Goal: Task Accomplishment & Management: Manage account settings

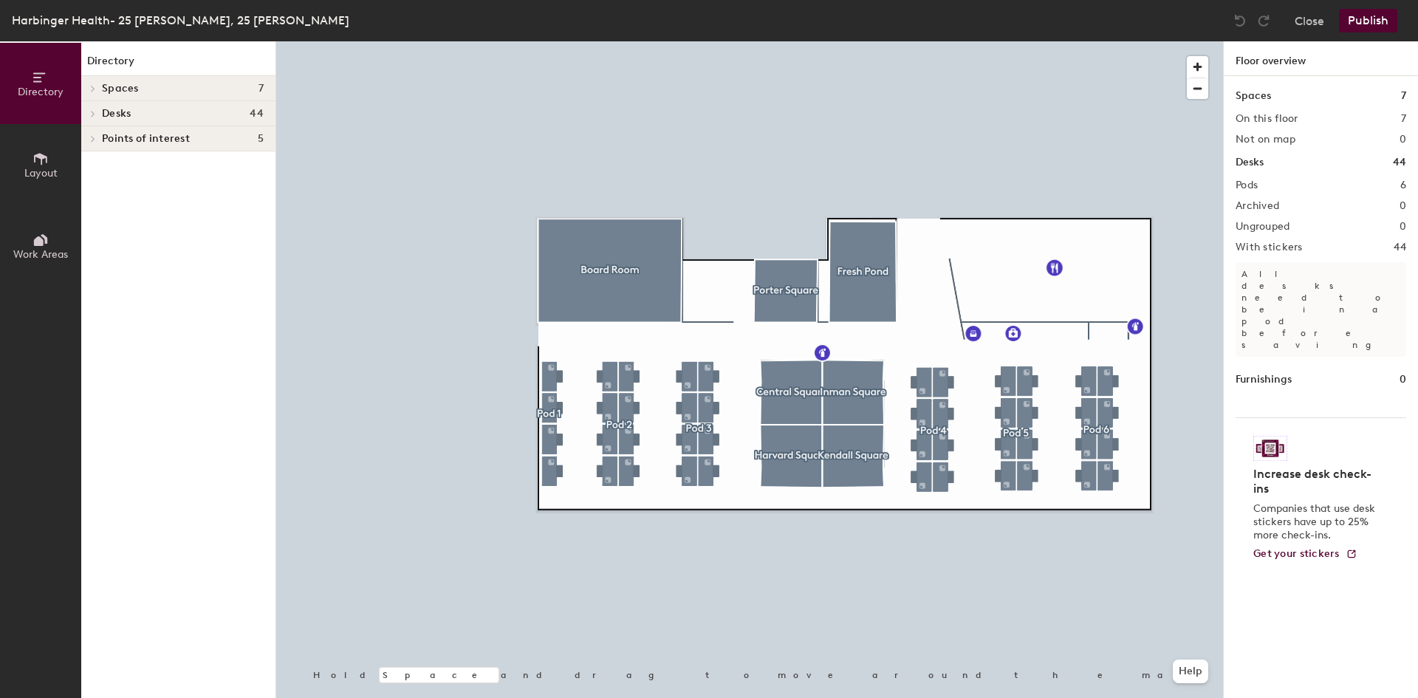
click at [94, 117] on icon at bounding box center [93, 113] width 6 height 7
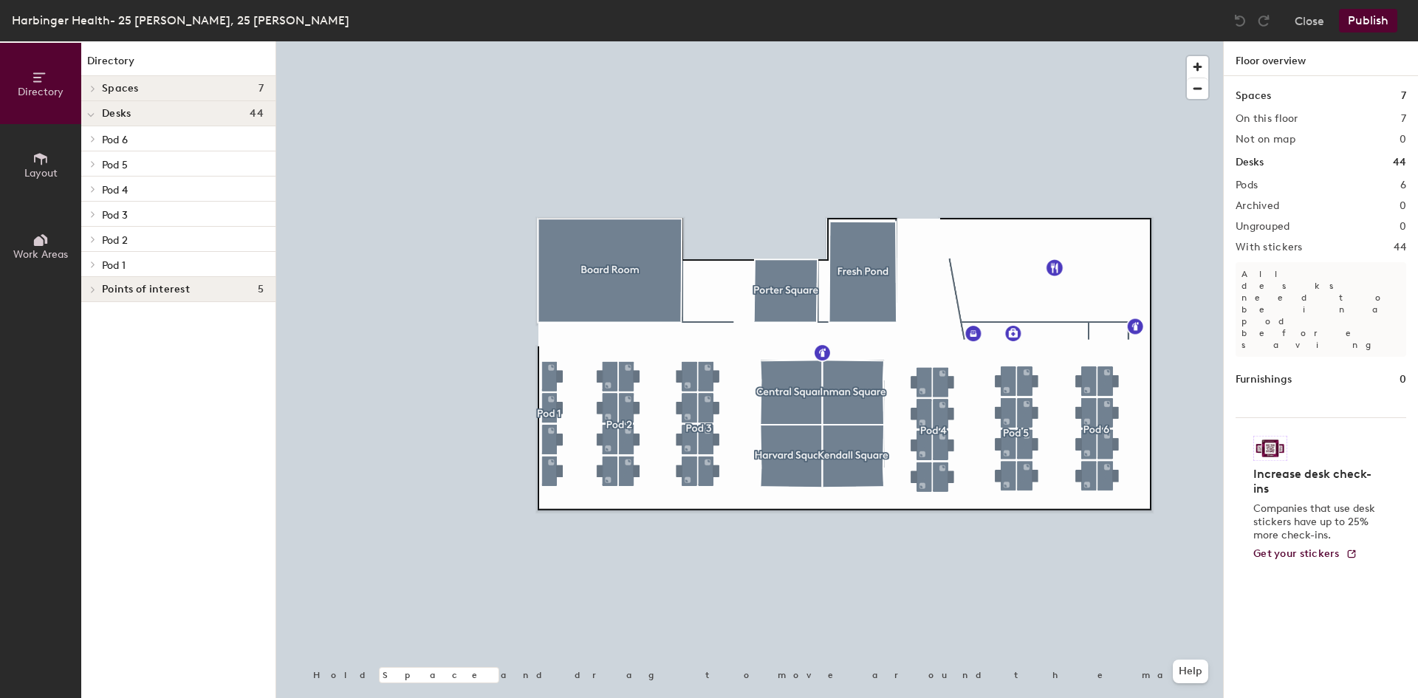
click at [45, 161] on icon at bounding box center [41, 159] width 16 height 16
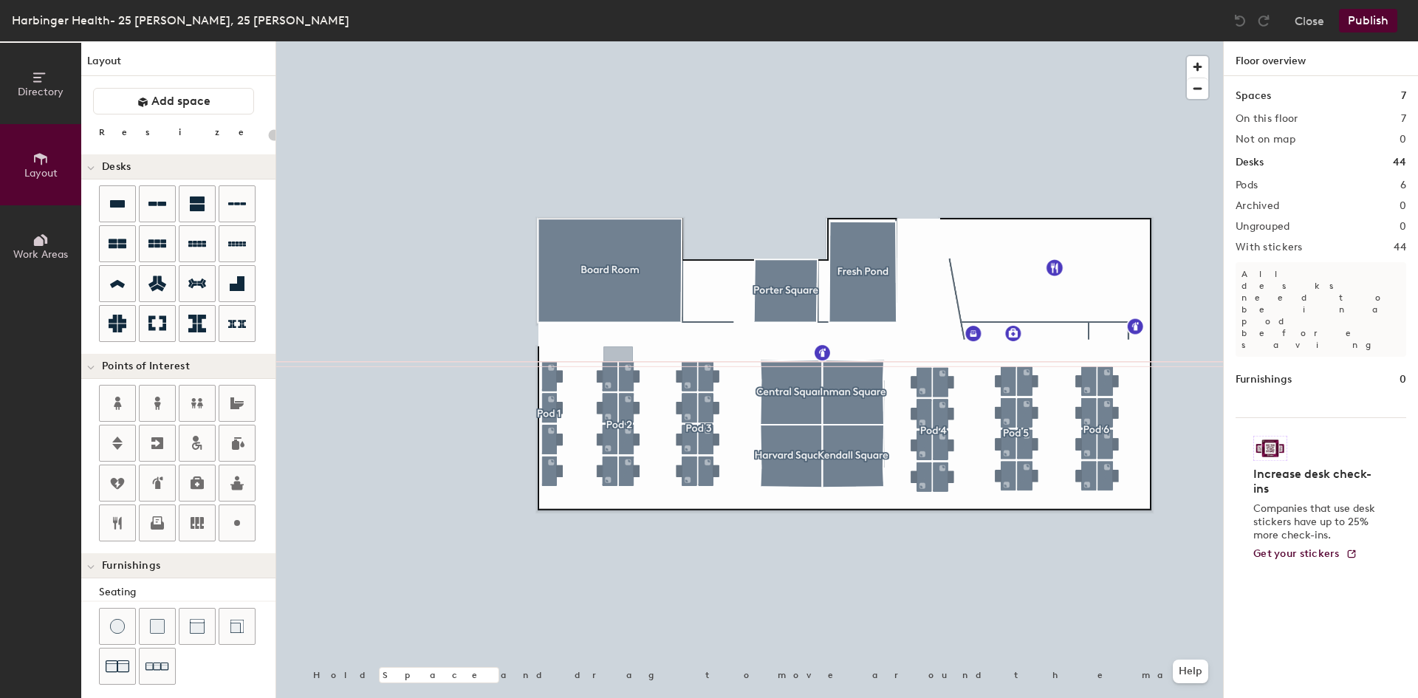
click at [618, 355] on div "Directory Layout Work Areas Layout Add space Resize Desks Points of Interest Fu…" at bounding box center [709, 369] width 1418 height 657
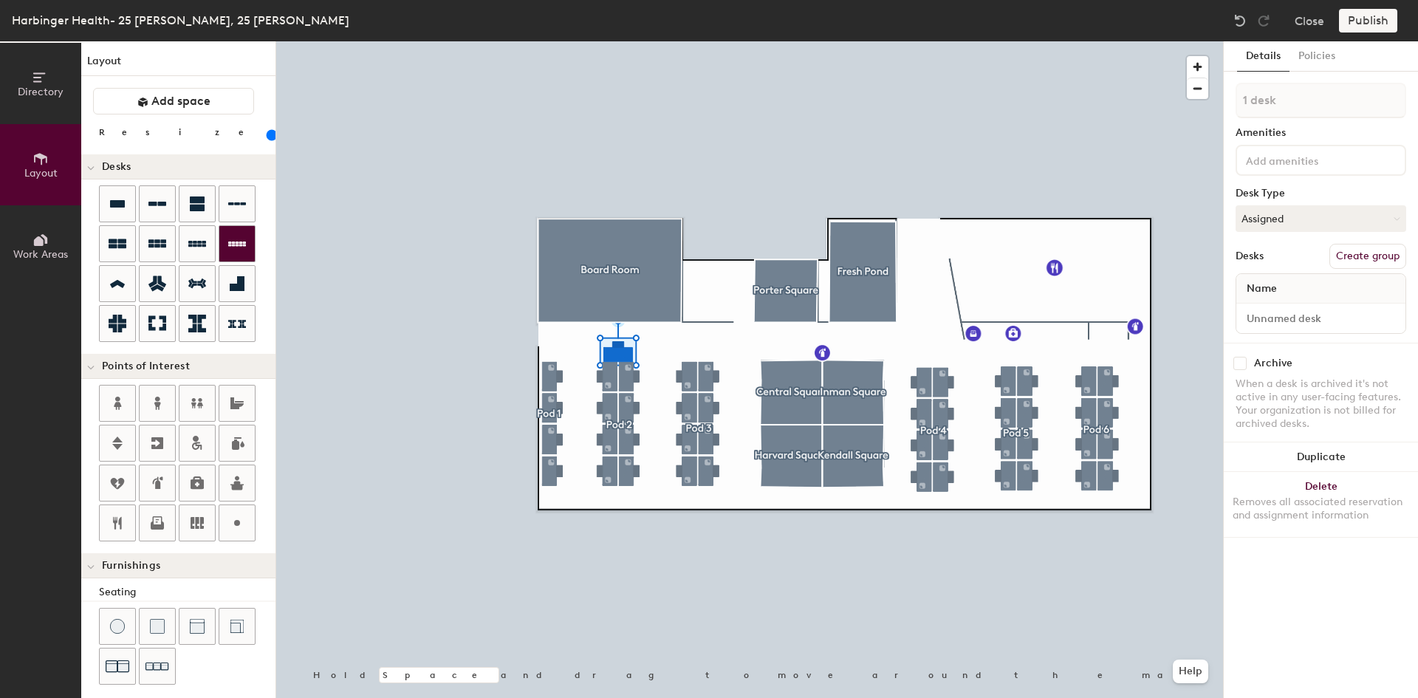
click at [698, 354] on div "Directory Layout Work Areas Layout Add space Resize Desks Points of Interest Fu…" at bounding box center [709, 369] width 1418 height 657
click at [951, 208] on div "Directory Layout Work Areas Layout Add space Resize Desks Points of Interest Fu…" at bounding box center [709, 369] width 1418 height 657
click at [951, 182] on div "Directory Layout Work Areas Layout Add space Resize Desks Points of Interest Fu…" at bounding box center [709, 369] width 1418 height 657
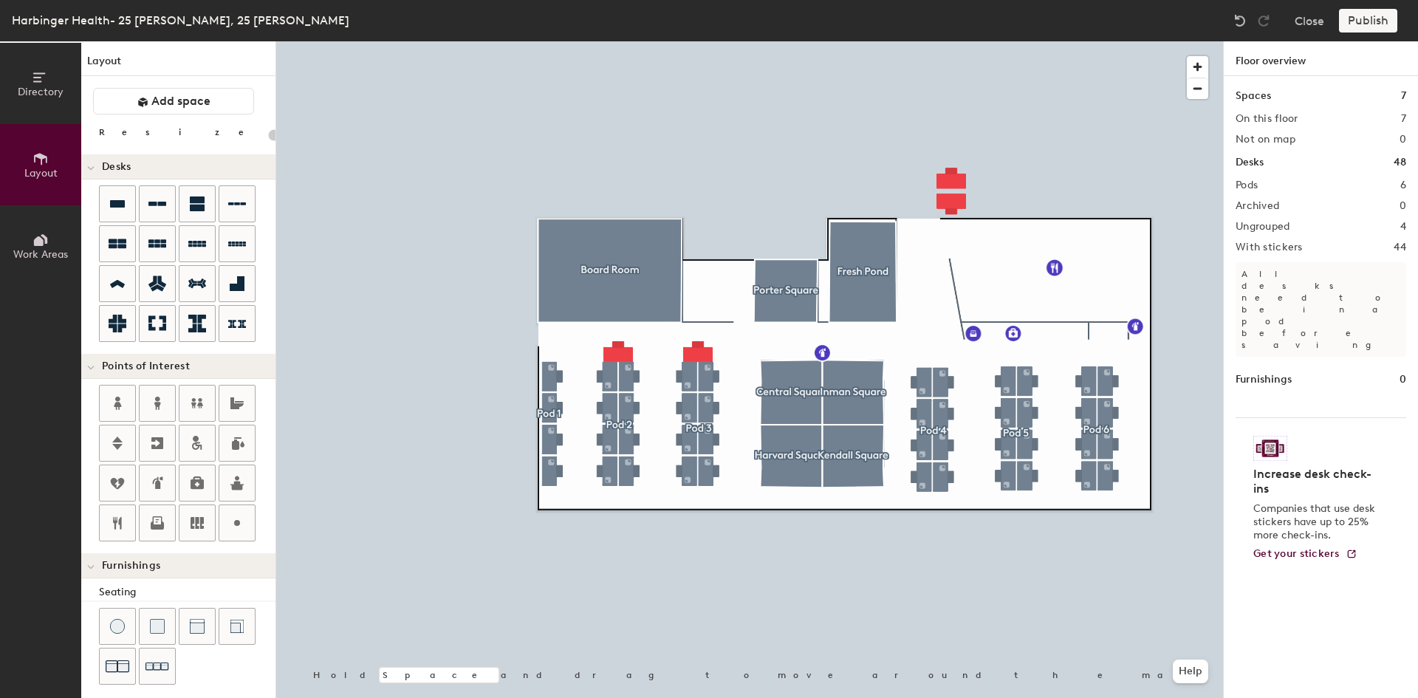
click at [1358, 23] on div "Publish" at bounding box center [1372, 21] width 67 height 24
click at [620, 41] on div at bounding box center [749, 41] width 947 height 0
type input "140"
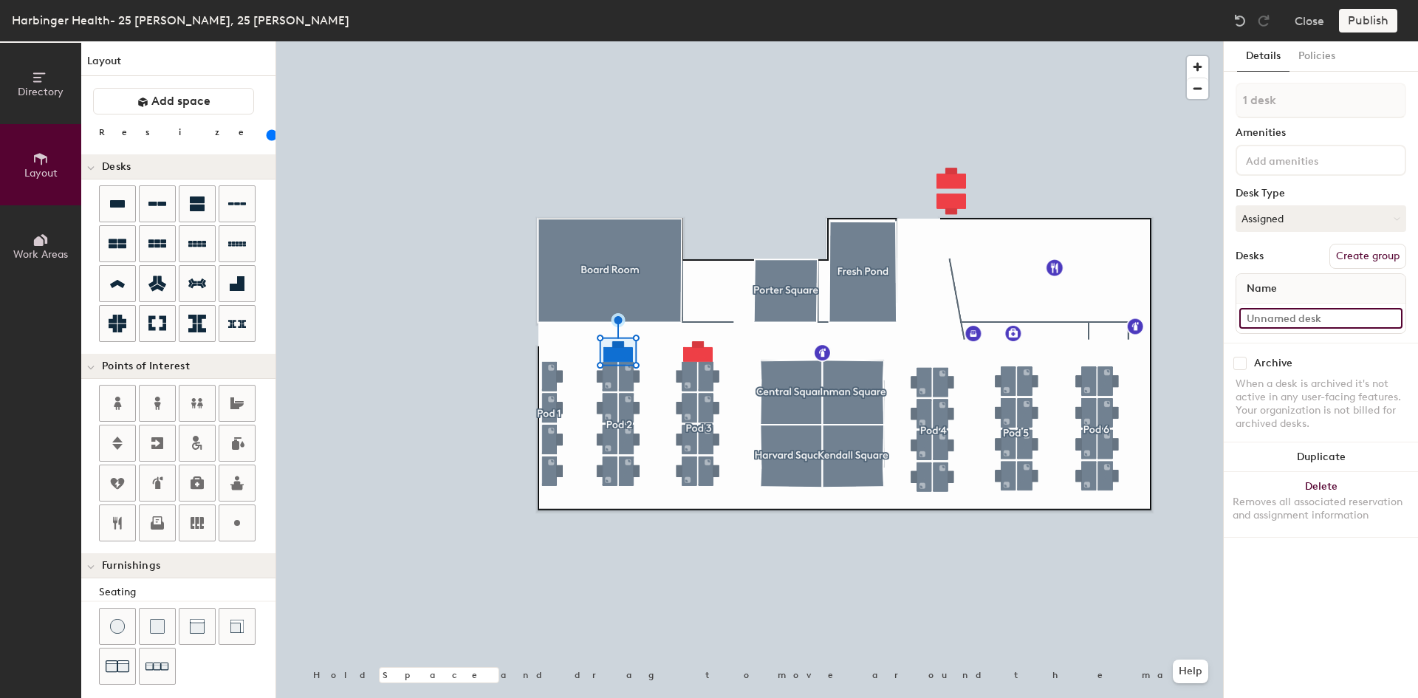
click at [1273, 322] on input at bounding box center [1320, 318] width 163 height 21
type input "Desk 7"
click at [1296, 211] on button "Assigned" at bounding box center [1321, 218] width 171 height 27
click at [1284, 308] on div "Hoteled" at bounding box center [1310, 309] width 148 height 22
click at [1299, 314] on input at bounding box center [1320, 318] width 163 height 21
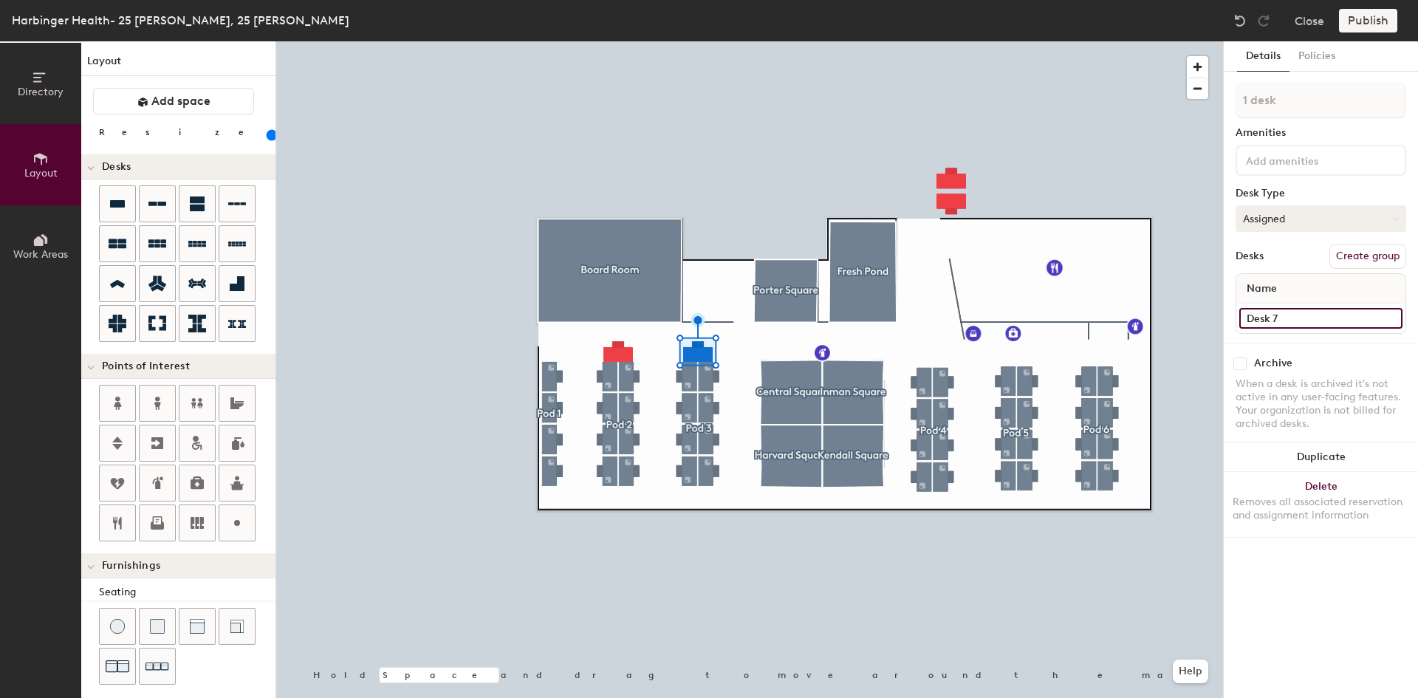
type input "Desk 7"
click at [1352, 216] on button "Assigned" at bounding box center [1321, 218] width 171 height 27
click at [1290, 313] on div "Hoteled" at bounding box center [1310, 309] width 148 height 22
click at [960, 41] on div at bounding box center [749, 41] width 947 height 0
click at [1275, 318] on input at bounding box center [1320, 318] width 163 height 21
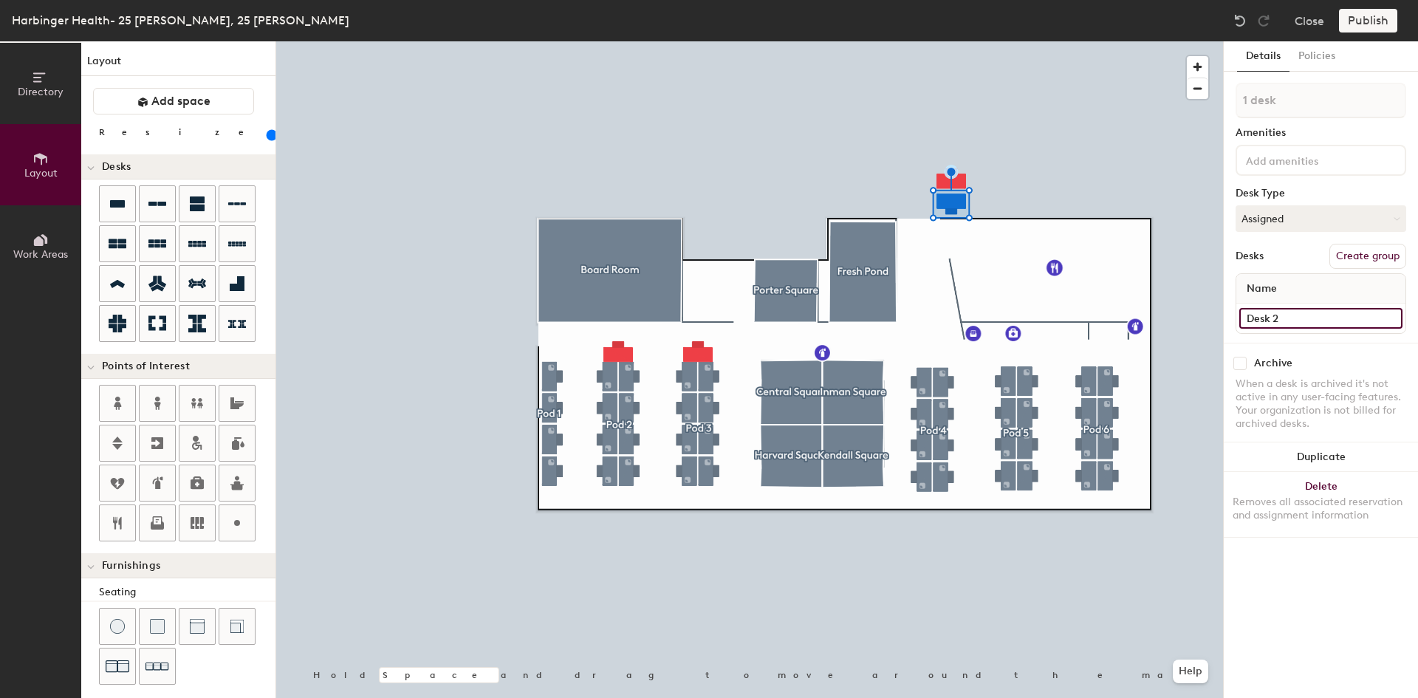
type input "Desk 2"
click at [1285, 321] on input at bounding box center [1320, 318] width 163 height 21
type input "Desk 1"
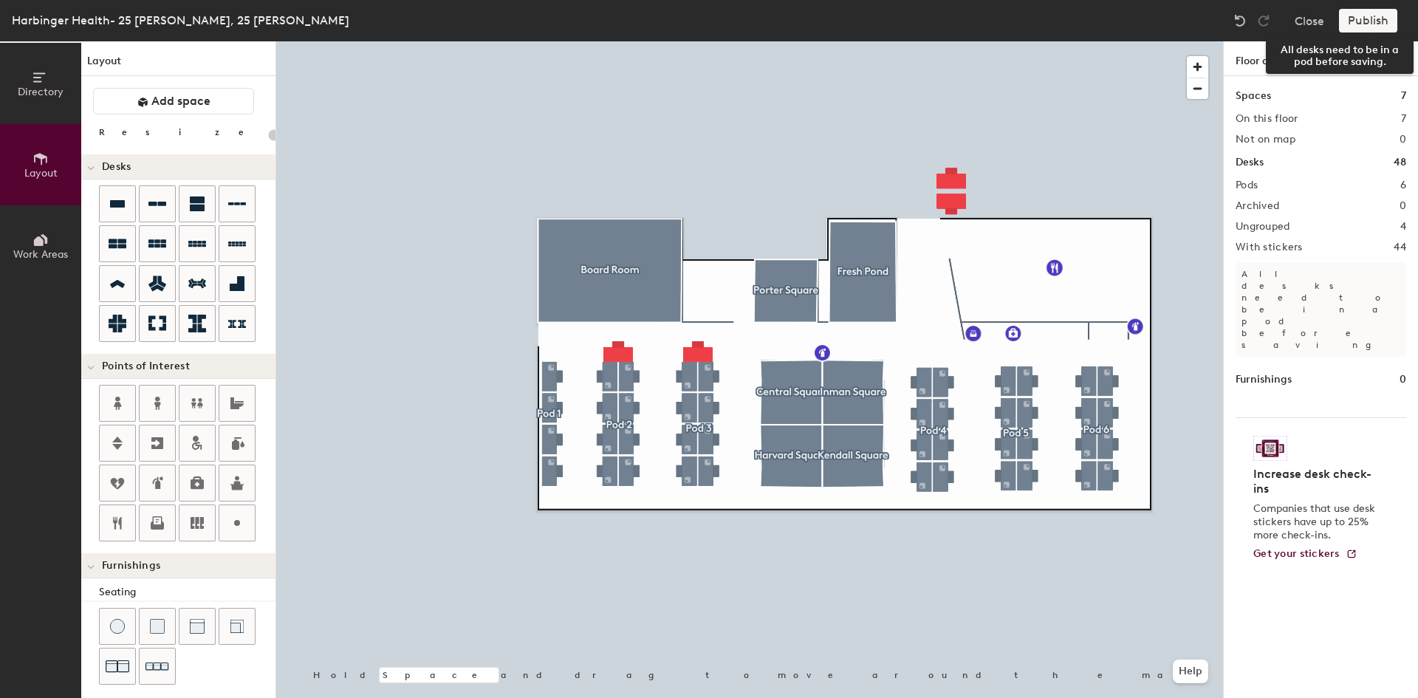
click at [1371, 22] on div "Publish" at bounding box center [1372, 21] width 67 height 24
click at [1373, 23] on div "Publish" at bounding box center [1372, 21] width 67 height 24
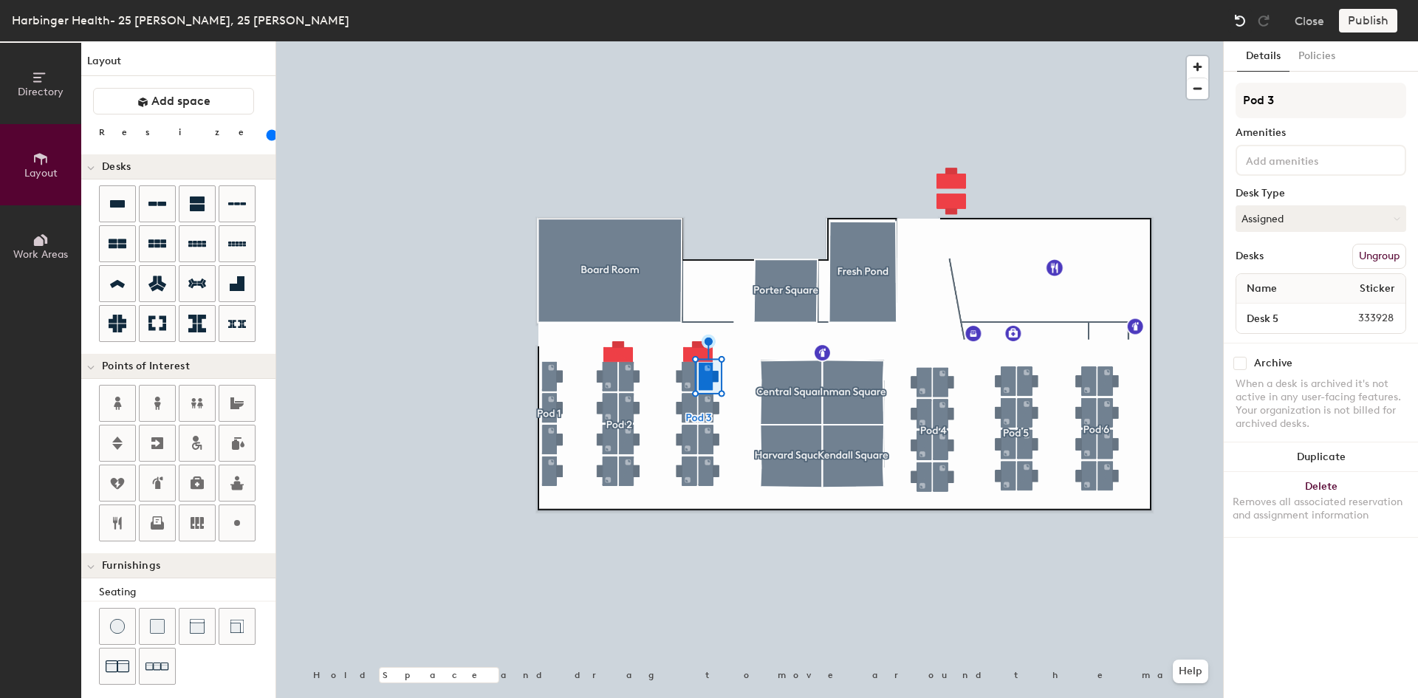
click at [1233, 24] on img at bounding box center [1240, 20] width 15 height 15
click at [807, 41] on div at bounding box center [749, 41] width 947 height 0
click at [1356, 259] on button "Create group" at bounding box center [1368, 256] width 77 height 25
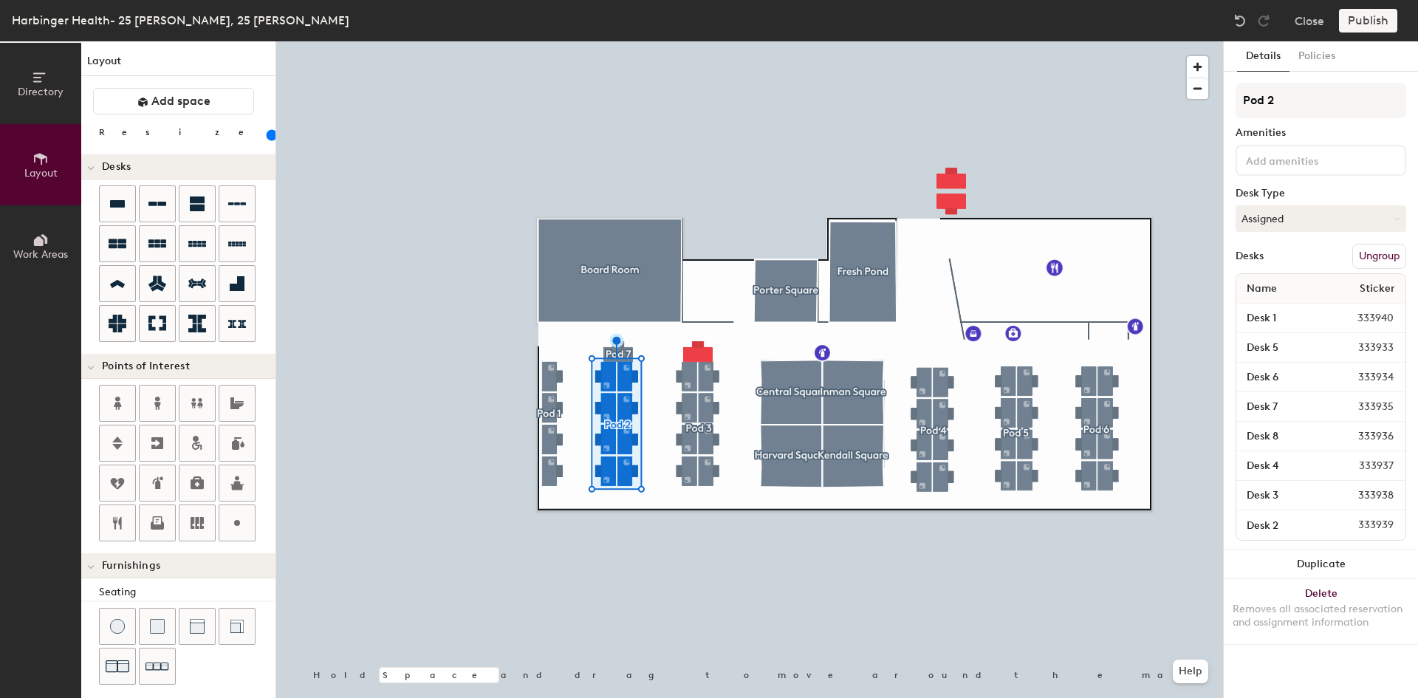
click at [1379, 254] on button "Ungroup" at bounding box center [1379, 256] width 54 height 25
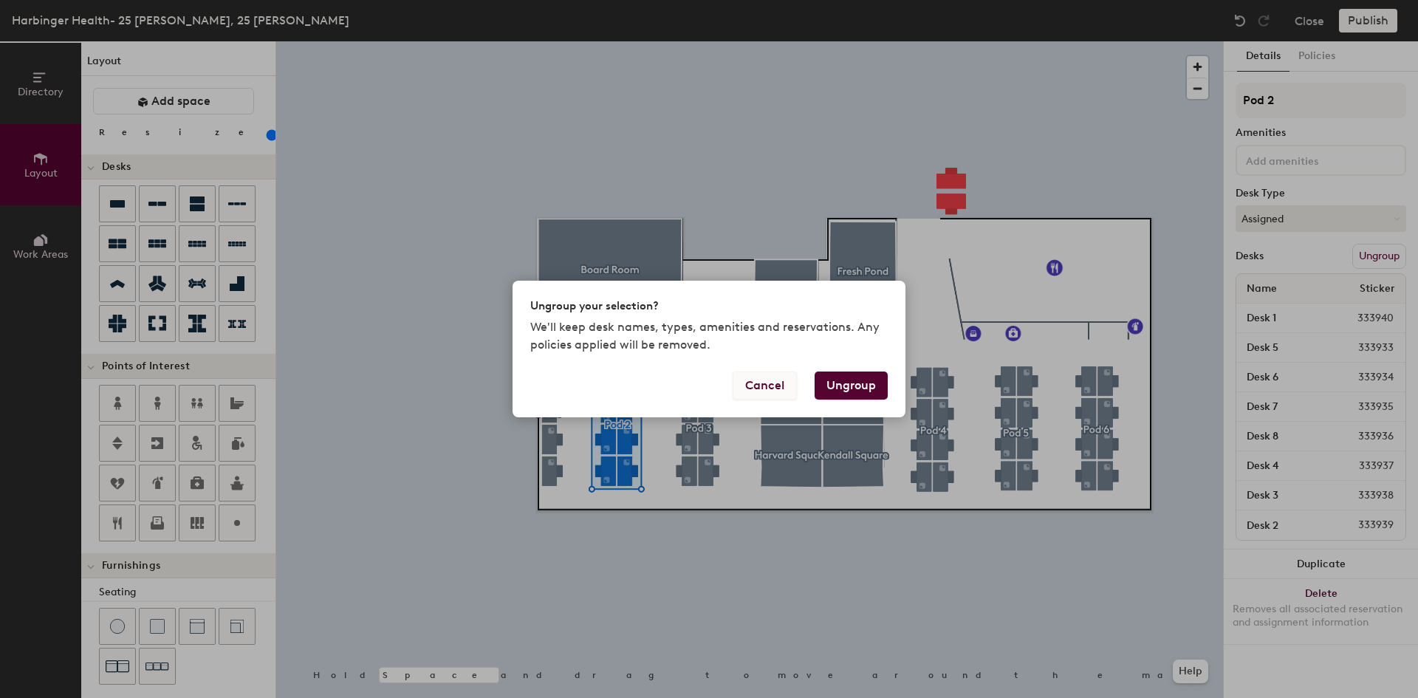
click at [756, 395] on button "Cancel" at bounding box center [765, 386] width 64 height 28
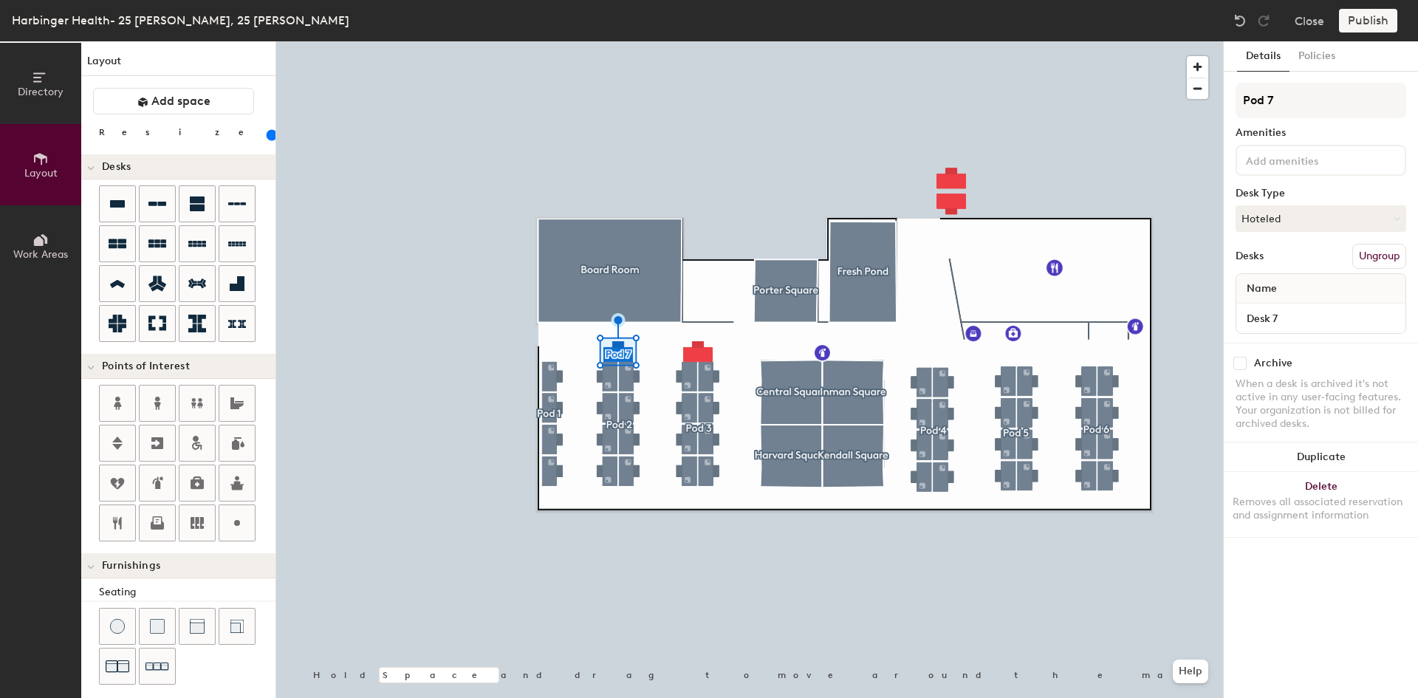
click at [1372, 254] on button "Ungroup" at bounding box center [1379, 256] width 54 height 25
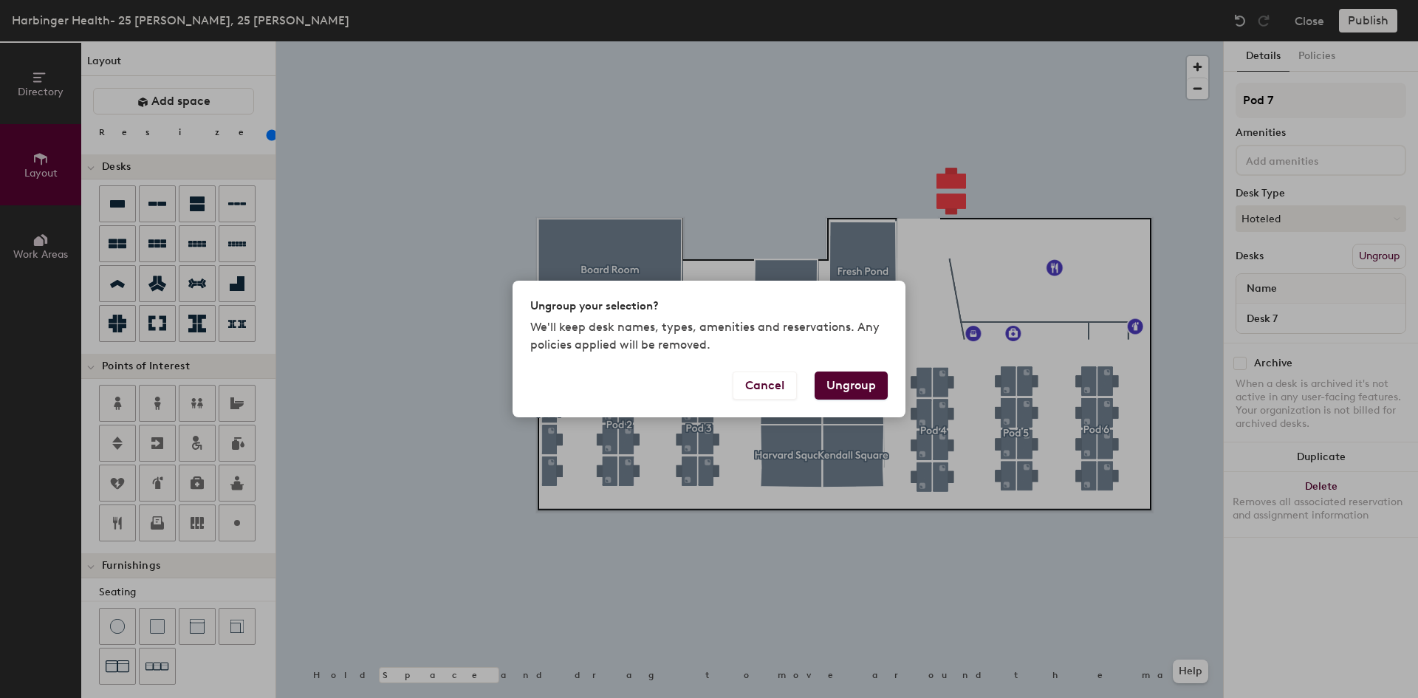
click at [833, 383] on button "Ungroup" at bounding box center [851, 386] width 73 height 28
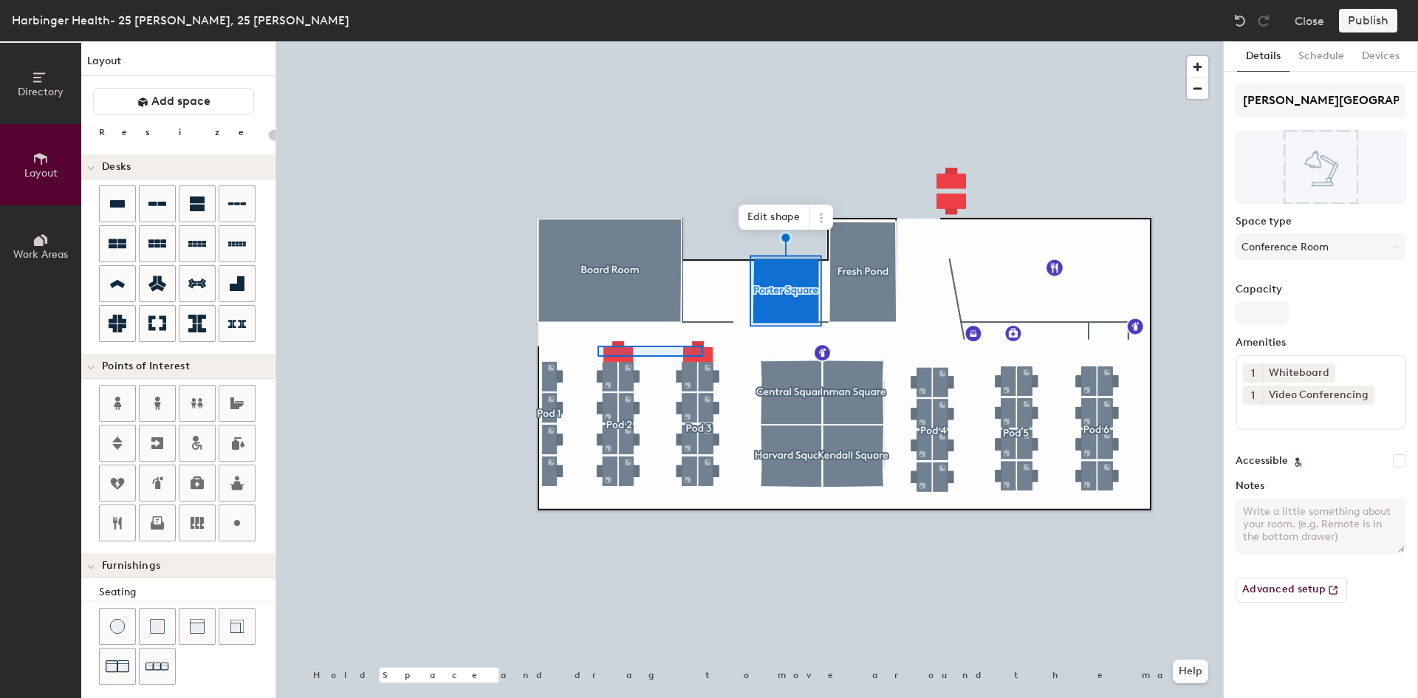
type input "140"
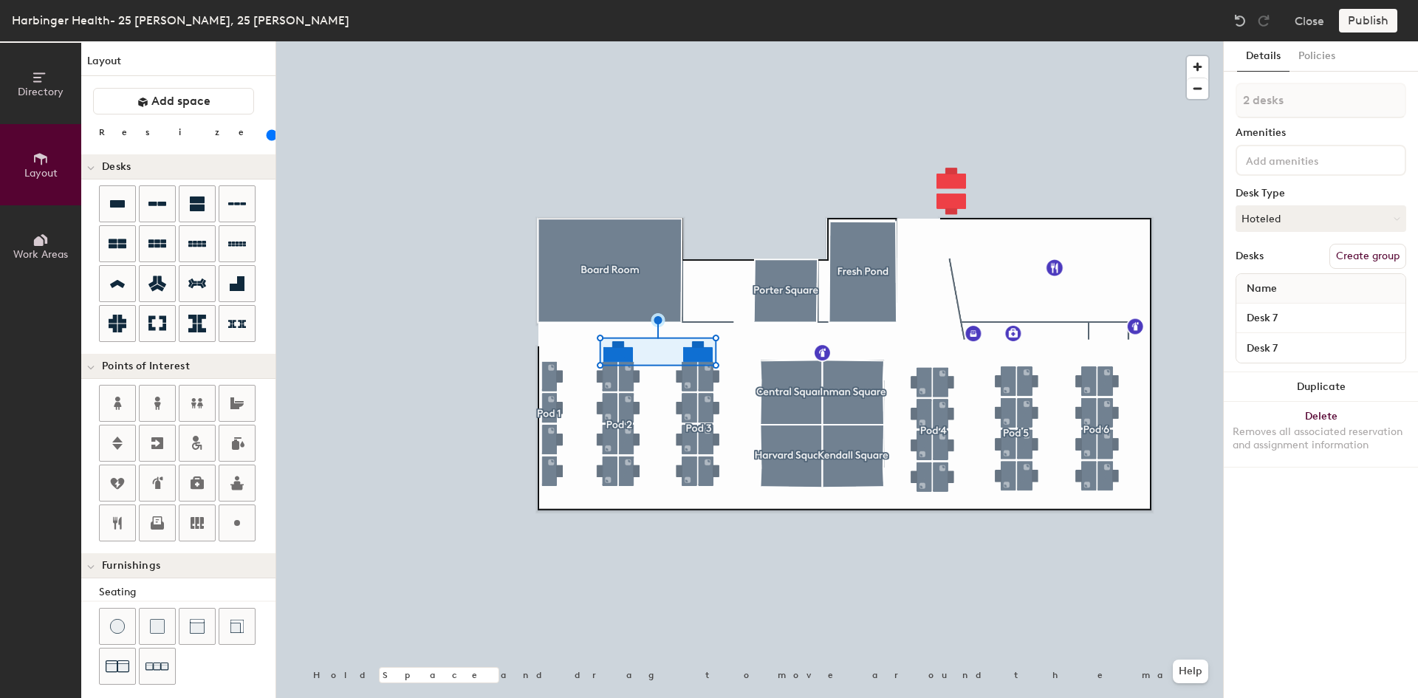
click at [1341, 252] on button "Create group" at bounding box center [1368, 256] width 77 height 25
click at [1347, 253] on button "Create group" at bounding box center [1368, 256] width 77 height 25
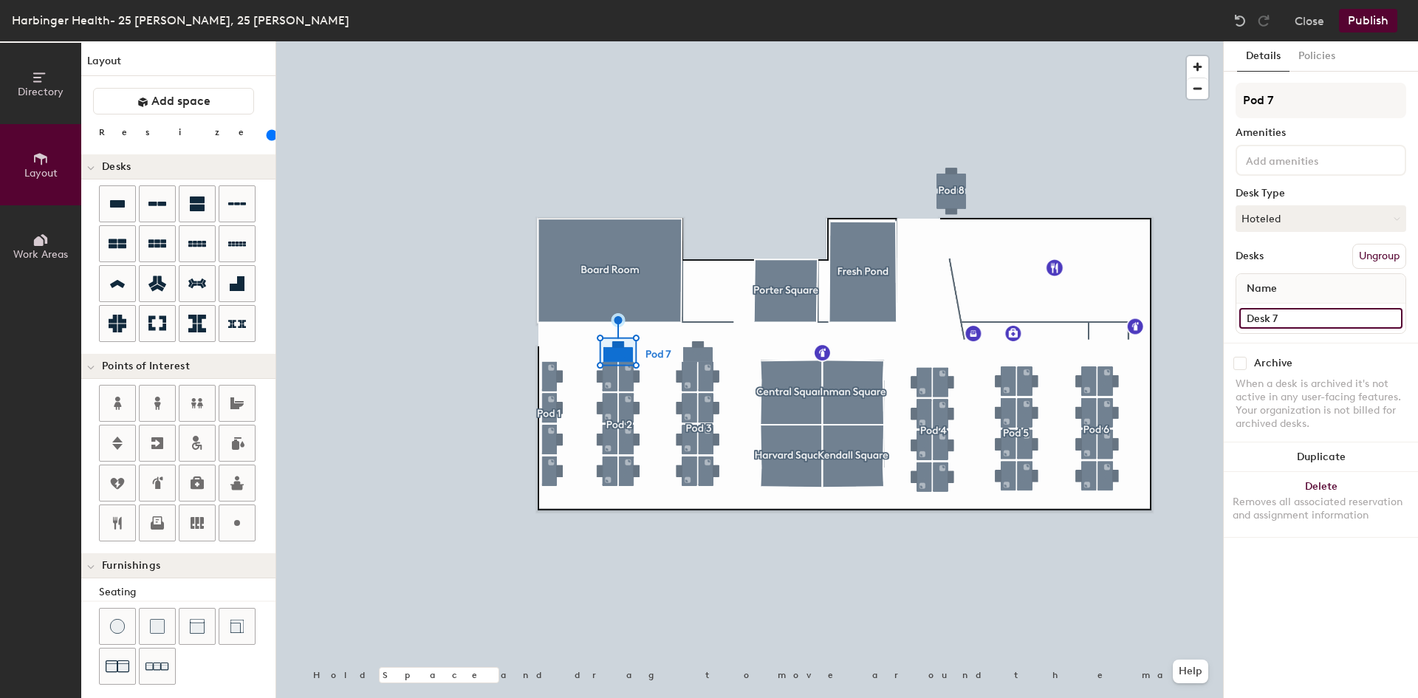
click at [1290, 321] on input "Desk 7" at bounding box center [1320, 318] width 163 height 21
click at [1287, 312] on input "Desk 7" at bounding box center [1320, 318] width 163 height 21
type input "Desk 1"
click at [1321, 318] on input "Desk 7" at bounding box center [1320, 318] width 163 height 21
click at [1315, 318] on input "Desk 7" at bounding box center [1320, 318] width 163 height 21
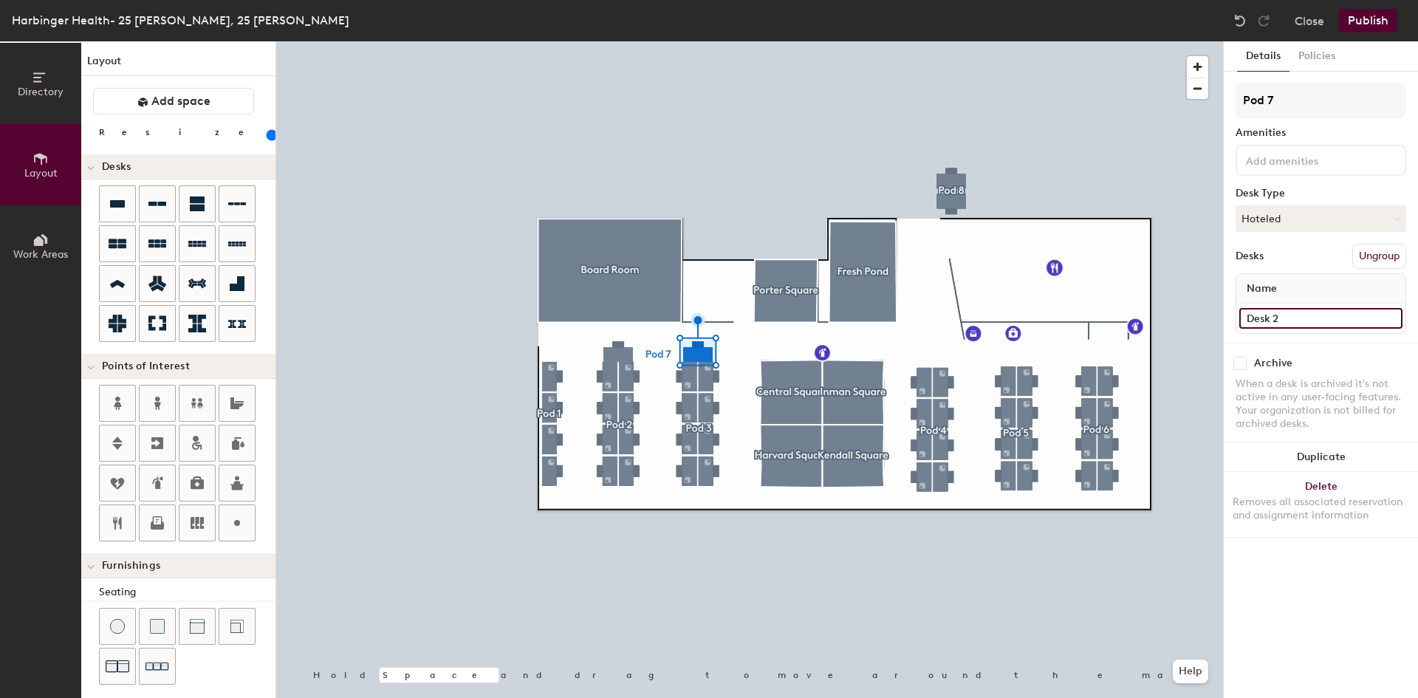
type input "Desk 2"
click at [1301, 215] on button "Assigned" at bounding box center [1321, 218] width 171 height 27
click at [1276, 305] on div "Hoteled" at bounding box center [1310, 309] width 148 height 22
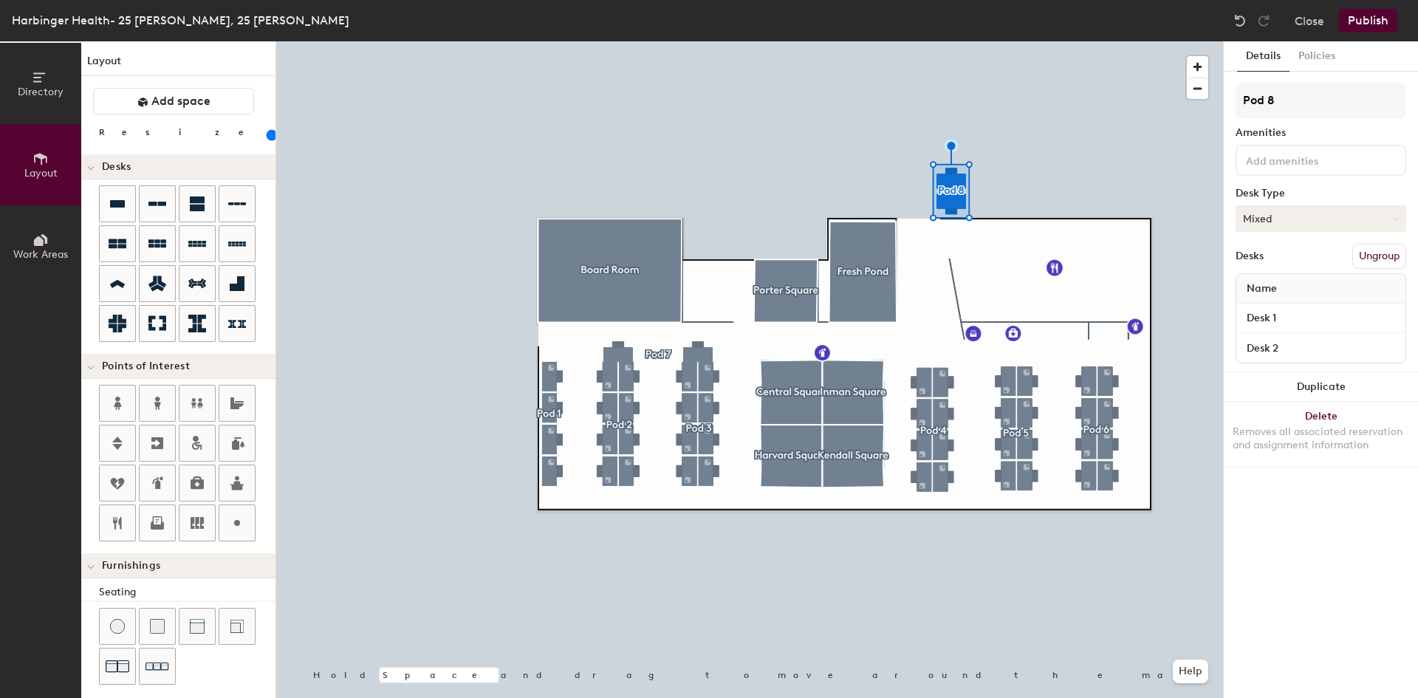
click at [1288, 216] on button "Mixed" at bounding box center [1321, 218] width 171 height 27
click at [1272, 308] on div "Hoteled" at bounding box center [1310, 309] width 148 height 22
click at [1381, 21] on button "Publish" at bounding box center [1368, 21] width 58 height 24
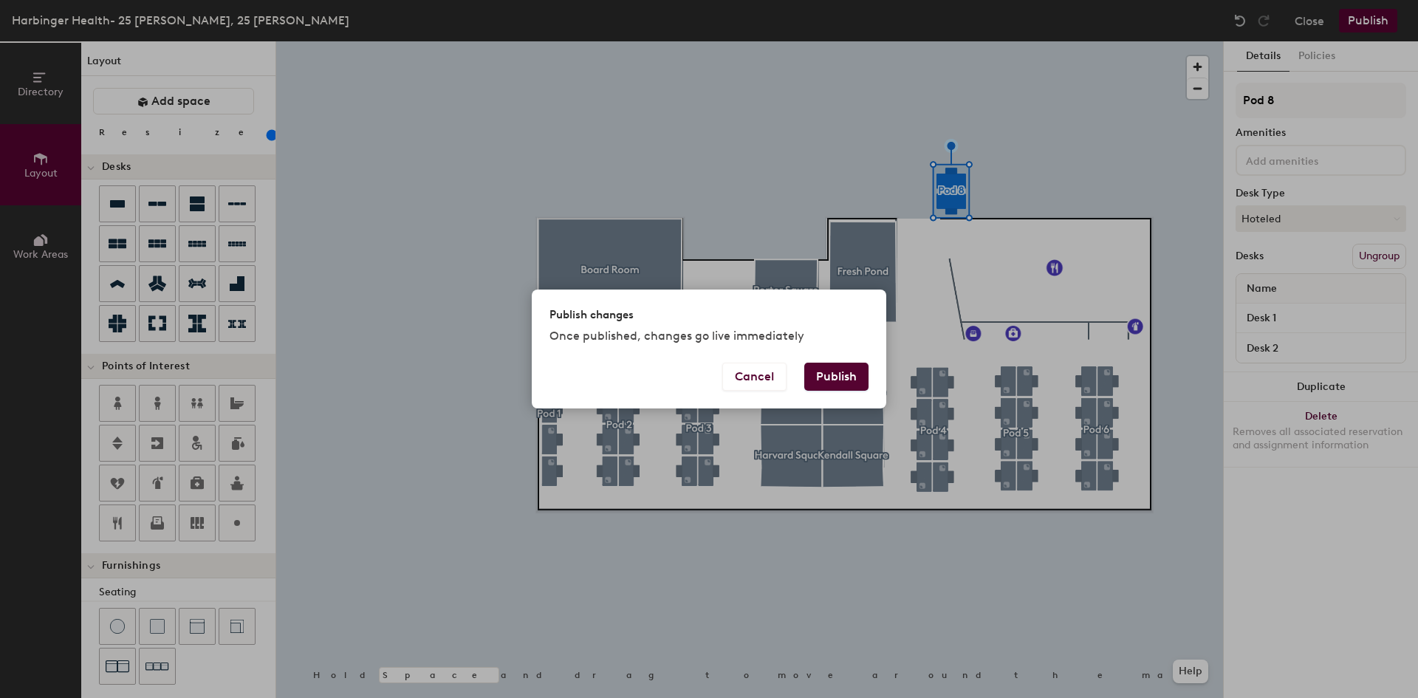
click at [846, 375] on button "Publish" at bounding box center [836, 377] width 64 height 28
type input "20"
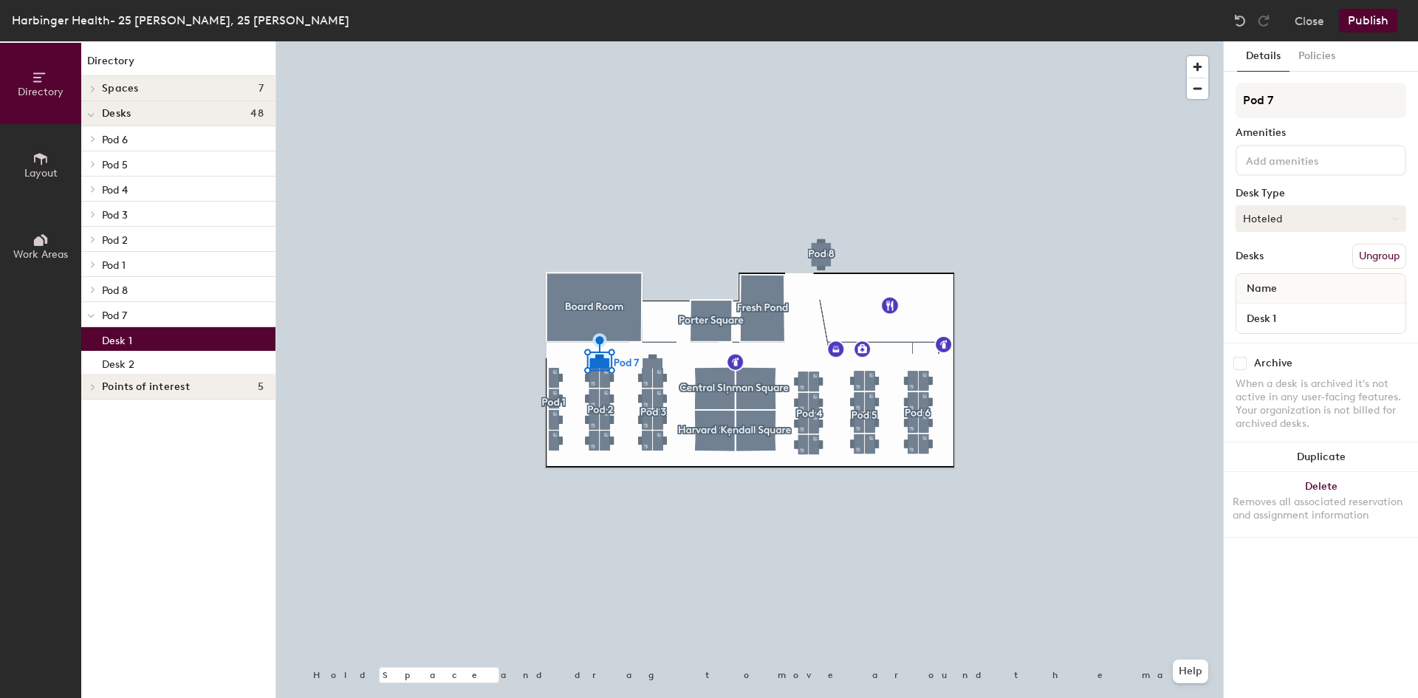
click at [1299, 215] on button "Hoteled" at bounding box center [1321, 218] width 171 height 27
click at [1282, 265] on div "Assigned" at bounding box center [1310, 264] width 148 height 22
click at [1382, 21] on button "Publish" at bounding box center [1368, 21] width 58 height 24
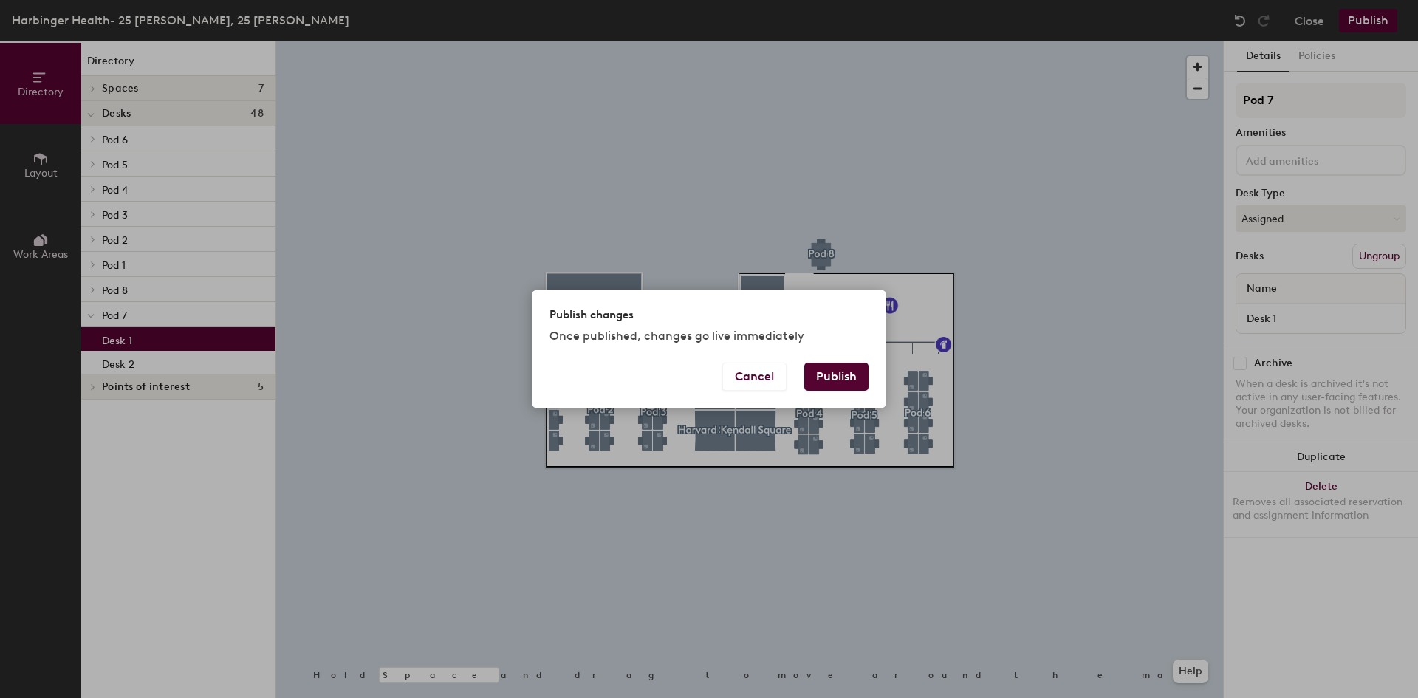
click at [827, 380] on button "Publish" at bounding box center [836, 377] width 64 height 28
